Goal: Information Seeking & Learning: Check status

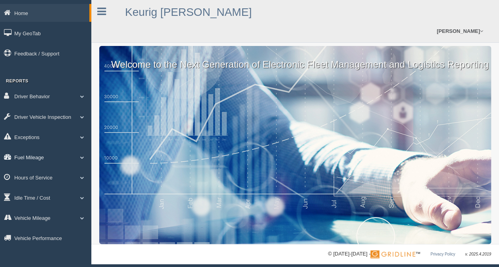
click at [27, 158] on link "Fuel Mileage" at bounding box center [45, 157] width 91 height 18
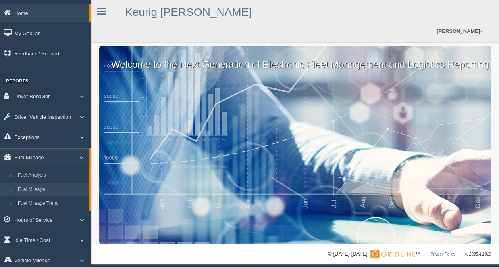
click at [34, 192] on link "Fuel Mileage" at bounding box center [51, 190] width 75 height 14
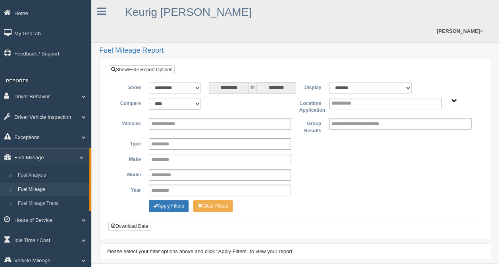
click at [452, 99] on span "[PERSON_NAME] - OTR Tucson - OTR" at bounding box center [454, 101] width 6 height 6
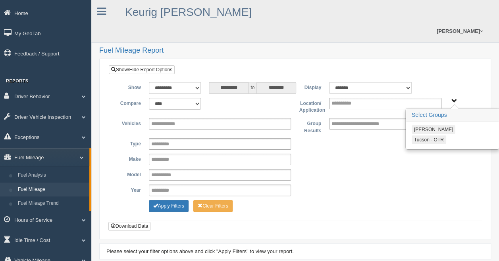
click at [424, 139] on button "Tucson - OTR" at bounding box center [428, 140] width 35 height 9
click at [176, 207] on button "Apply Filters" at bounding box center [169, 206] width 40 height 12
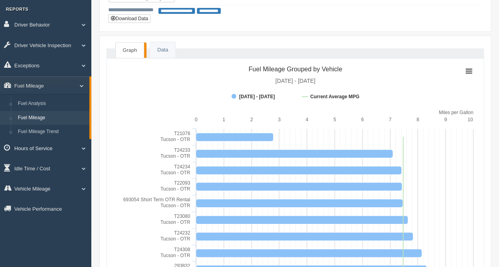
scroll to position [79, 0]
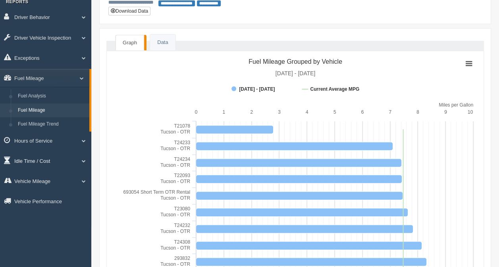
click at [41, 161] on link "Idle Time / Cost" at bounding box center [45, 161] width 91 height 18
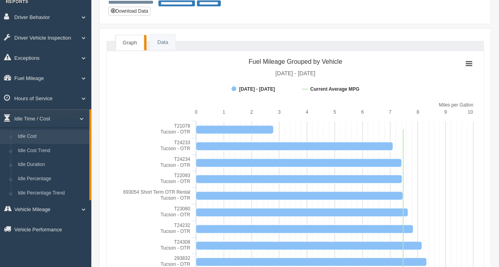
click at [33, 137] on link "Idle Cost" at bounding box center [51, 137] width 75 height 14
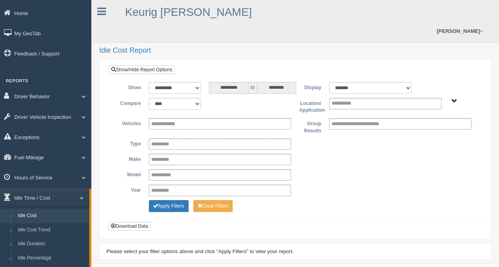
click at [456, 100] on span "[PERSON_NAME] - OTR Tucson - OTR" at bounding box center [454, 101] width 6 height 6
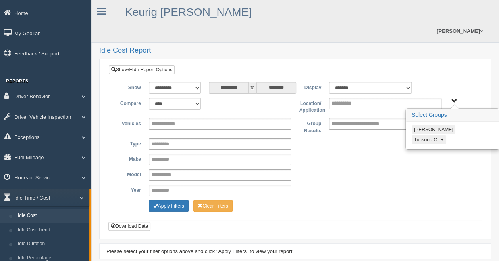
click at [425, 138] on button "Tucson - OTR" at bounding box center [428, 140] width 35 height 9
click at [176, 203] on button "Apply Filters" at bounding box center [169, 206] width 40 height 12
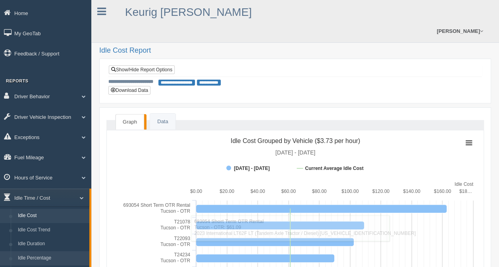
click at [51, 261] on link "Idle Percentage" at bounding box center [51, 258] width 75 height 14
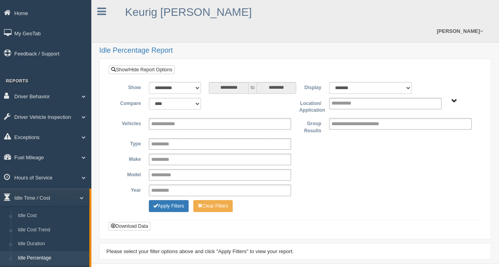
click at [453, 100] on span "[PERSON_NAME] - OTR Tucson - OTR" at bounding box center [454, 101] width 6 height 6
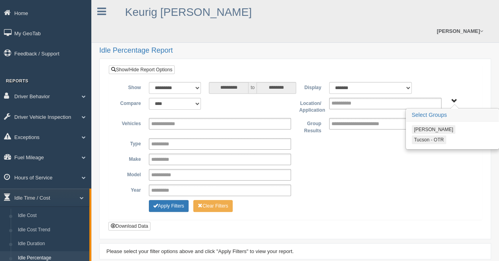
click at [432, 138] on button "Tucson - OTR" at bounding box center [428, 140] width 35 height 9
click at [169, 205] on button "Apply Filters" at bounding box center [169, 206] width 40 height 12
